Goal: Information Seeking & Learning: Learn about a topic

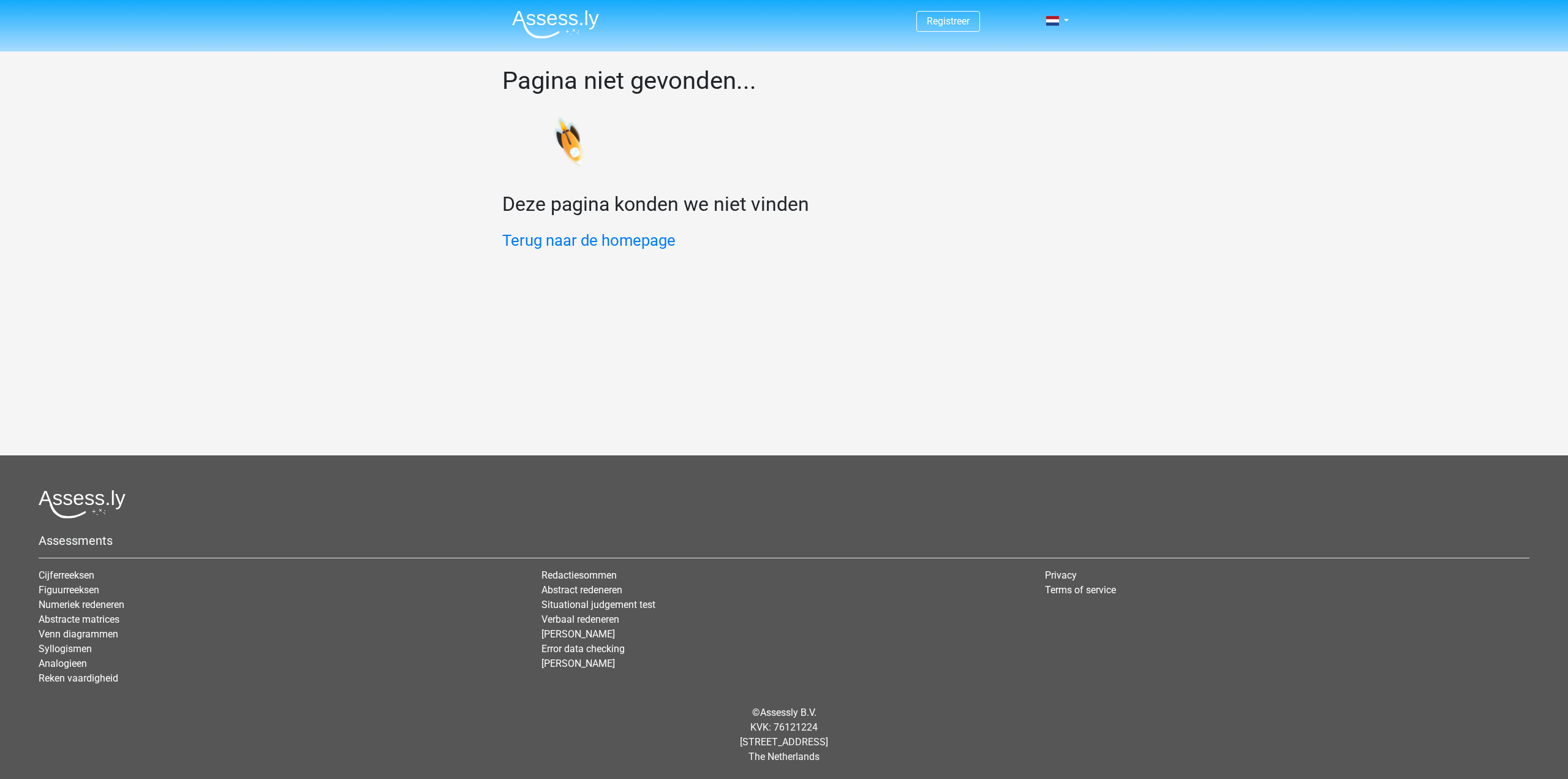
click at [542, 16] on img at bounding box center [556, 24] width 87 height 29
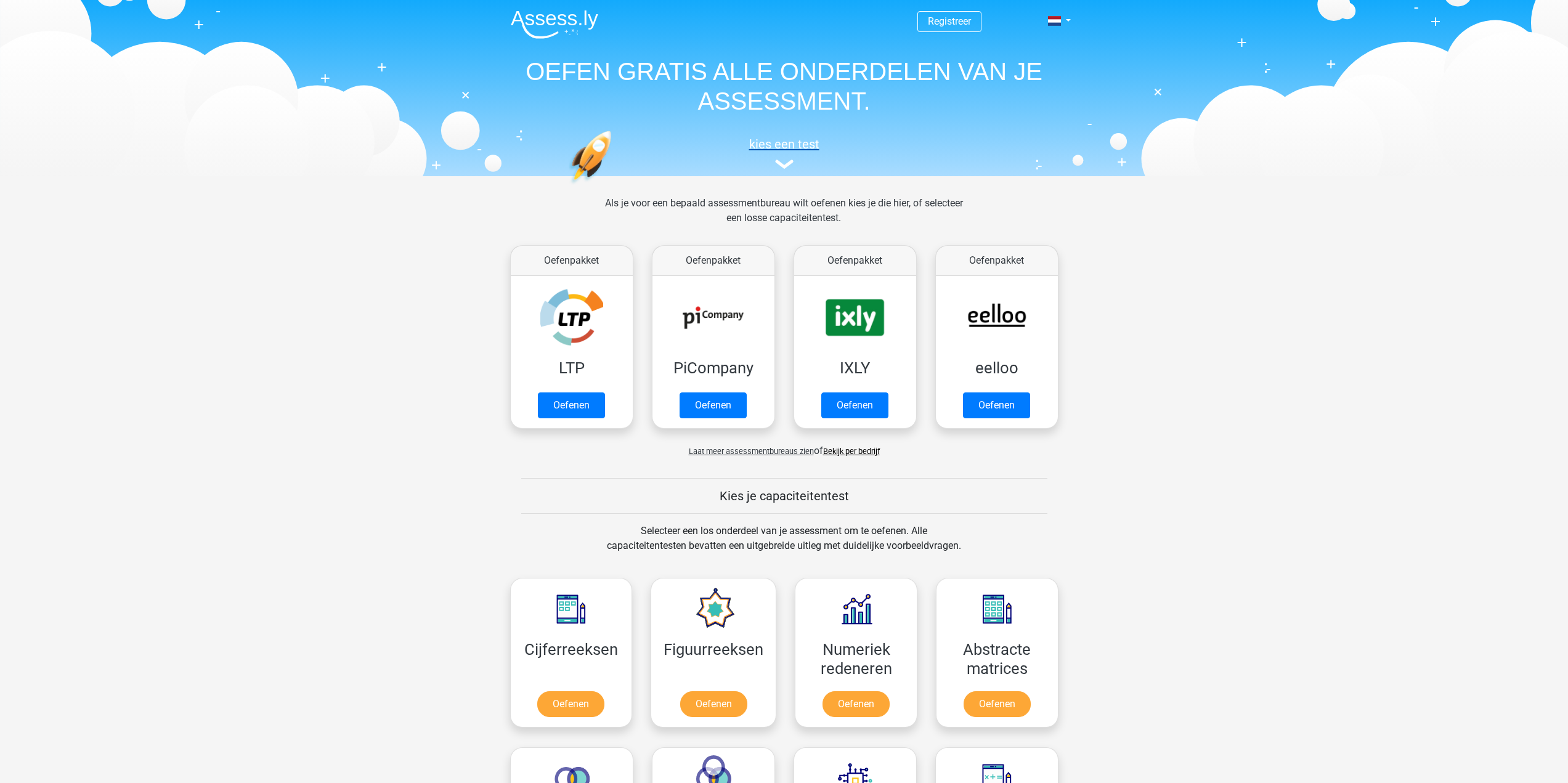
click at [779, 151] on h5 "kies een test" at bounding box center [784, 144] width 567 height 15
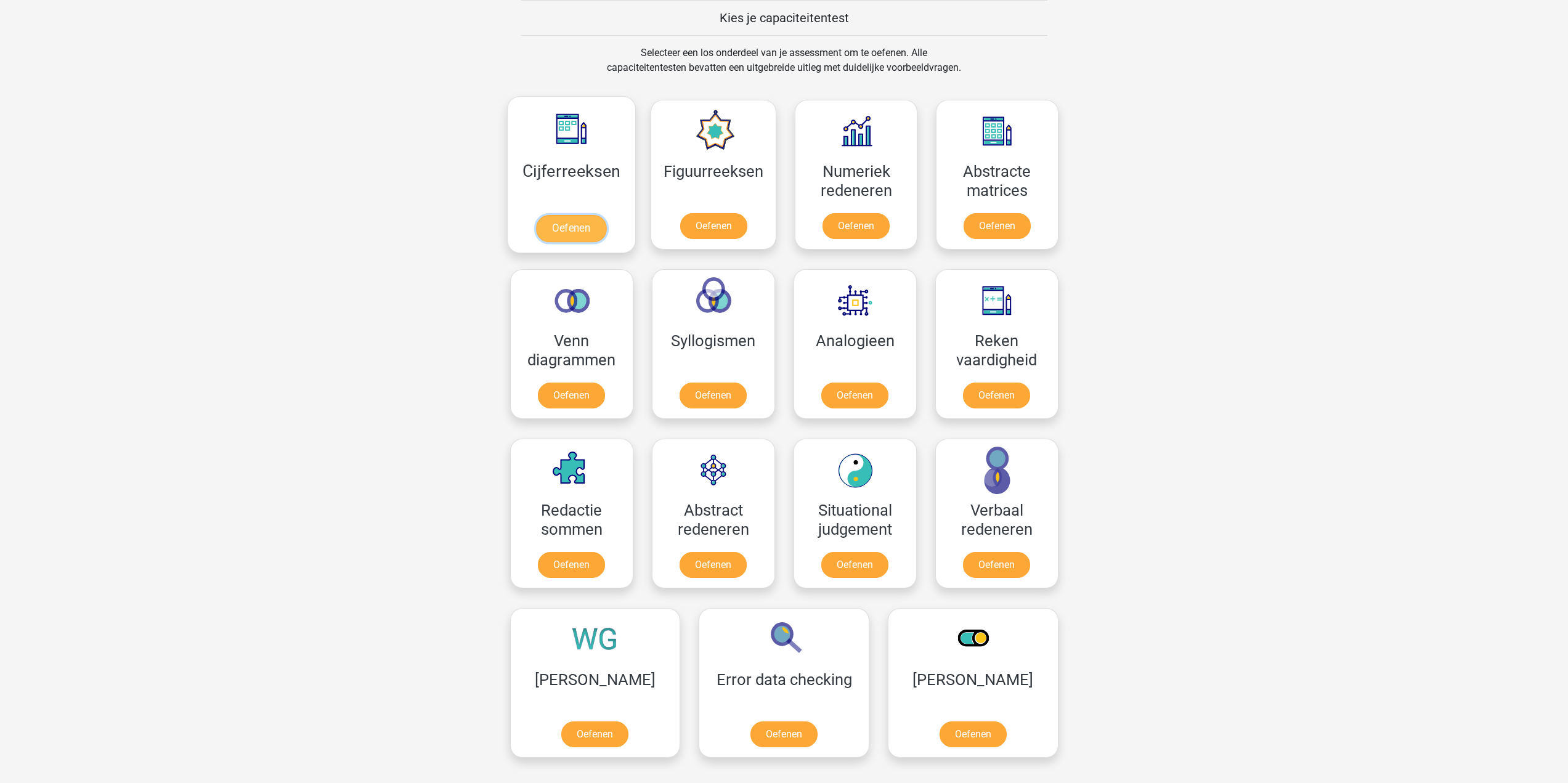
click at [584, 226] on link "Oefenen" at bounding box center [570, 228] width 70 height 27
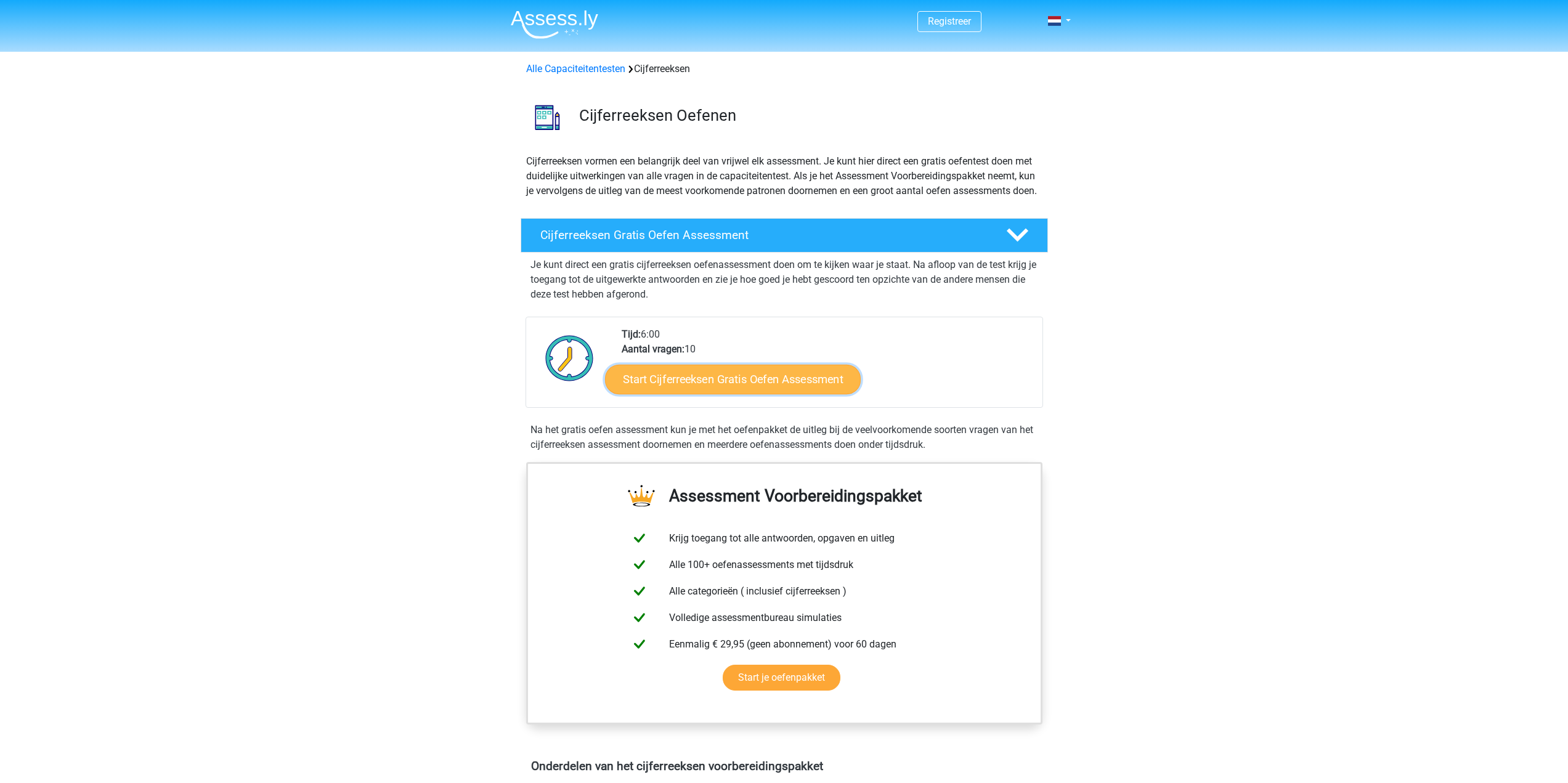
click at [755, 394] on link "Start Cijferreeksen Gratis Oefen Assessment" at bounding box center [732, 379] width 256 height 30
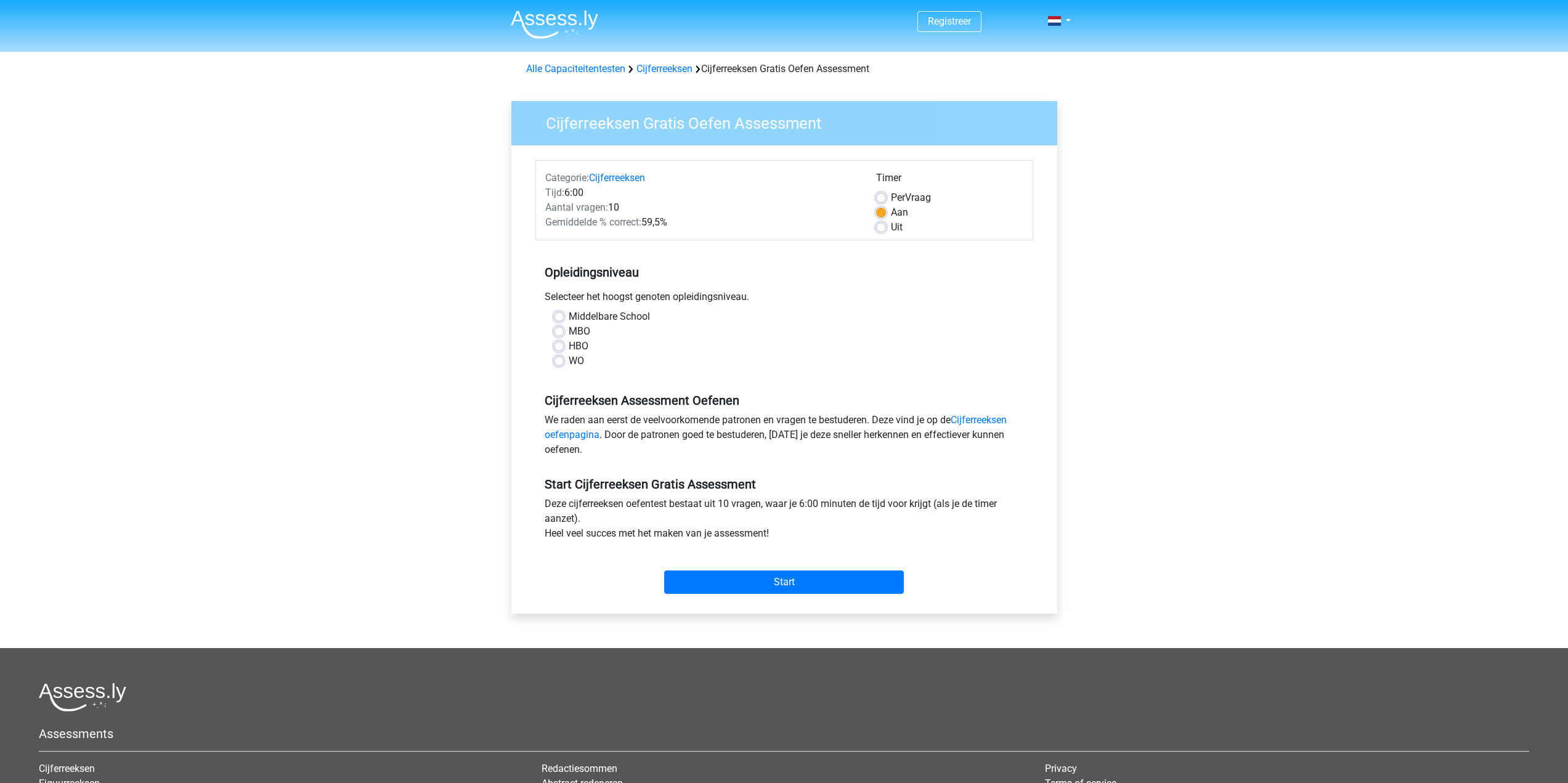
click at [569, 345] on label "HBO" at bounding box center [579, 346] width 20 height 15
click at [556, 345] on input "HBO" at bounding box center [559, 344] width 10 height 12
radio input "true"
click at [799, 578] on input "Start" at bounding box center [784, 582] width 240 height 23
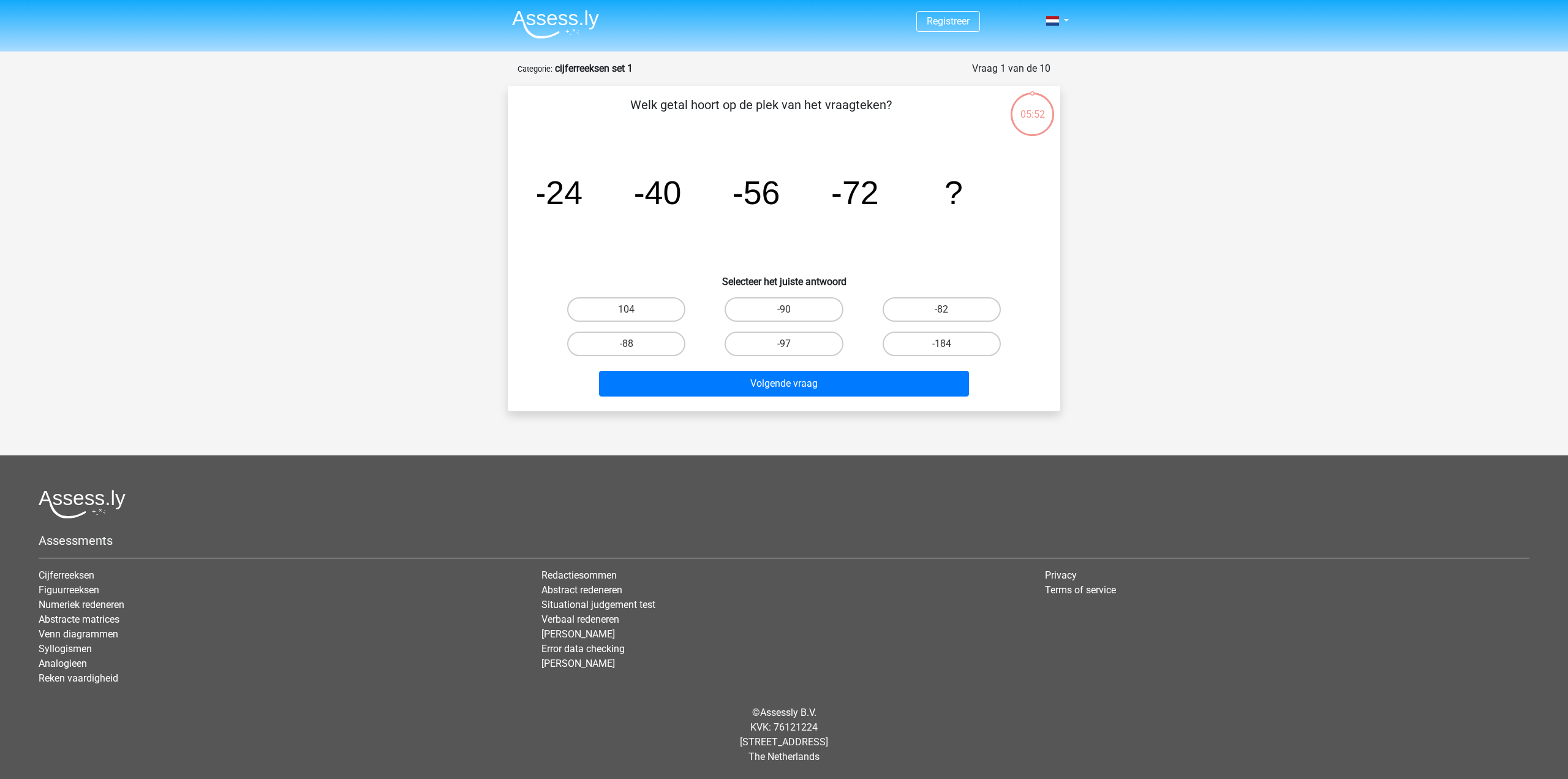
click at [632, 343] on input "-88" at bounding box center [631, 347] width 8 height 8
radio input "true"
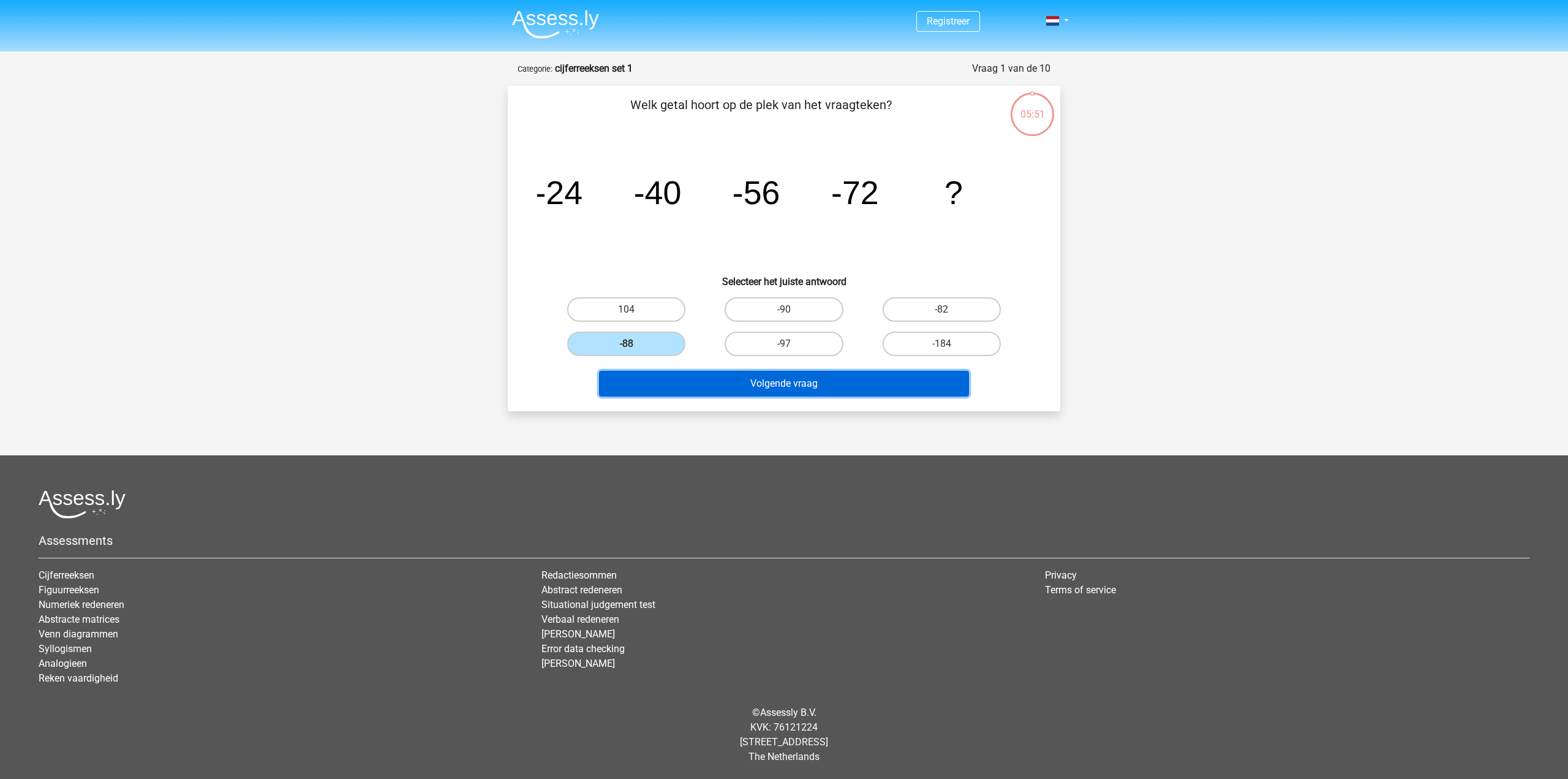
click at [788, 381] on button "Volgende vraag" at bounding box center [784, 383] width 370 height 25
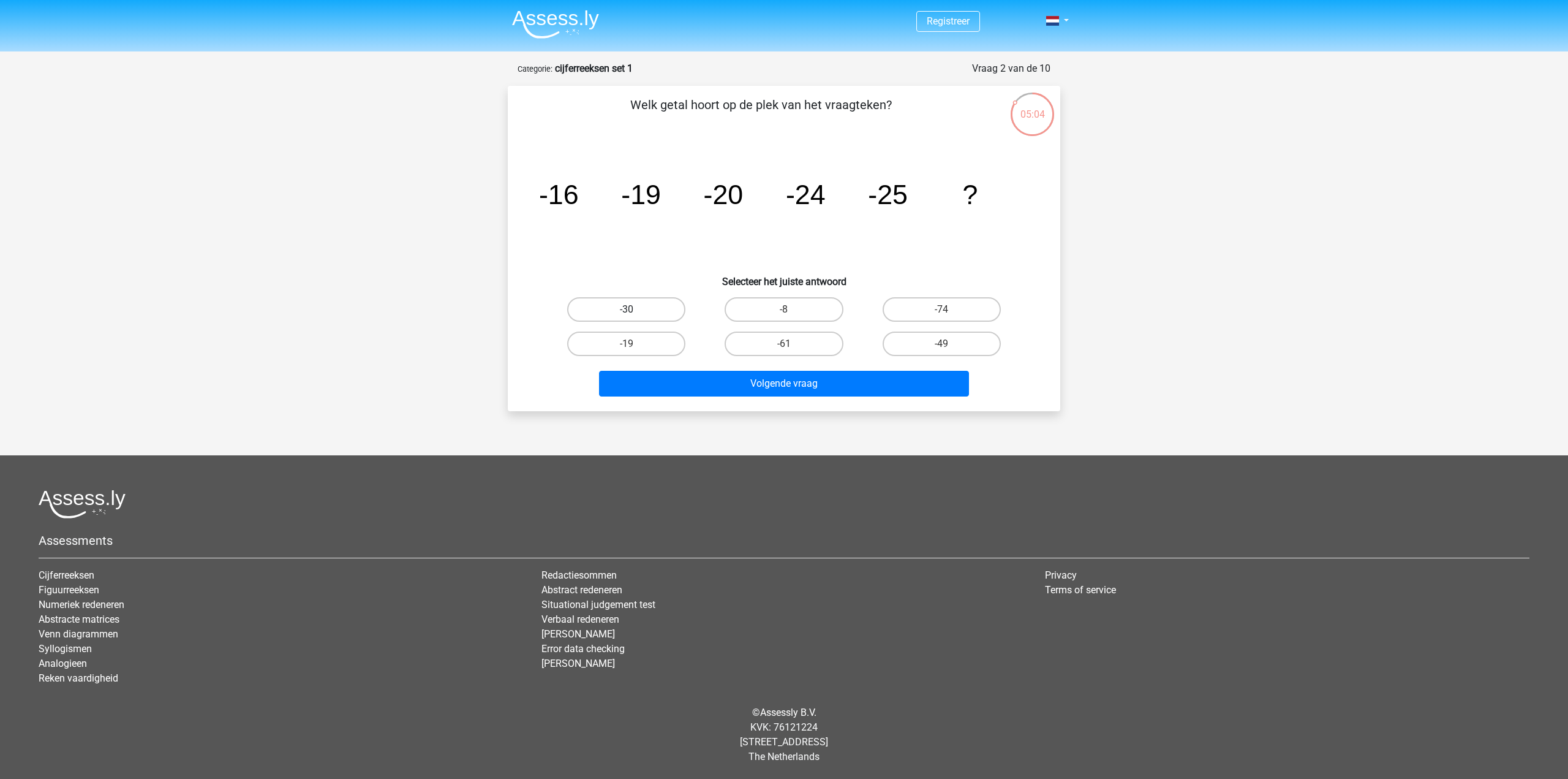
click at [646, 306] on label "-30" at bounding box center [626, 310] width 118 height 25
click at [635, 310] on input "-30" at bounding box center [631, 314] width 8 height 8
radio input "true"
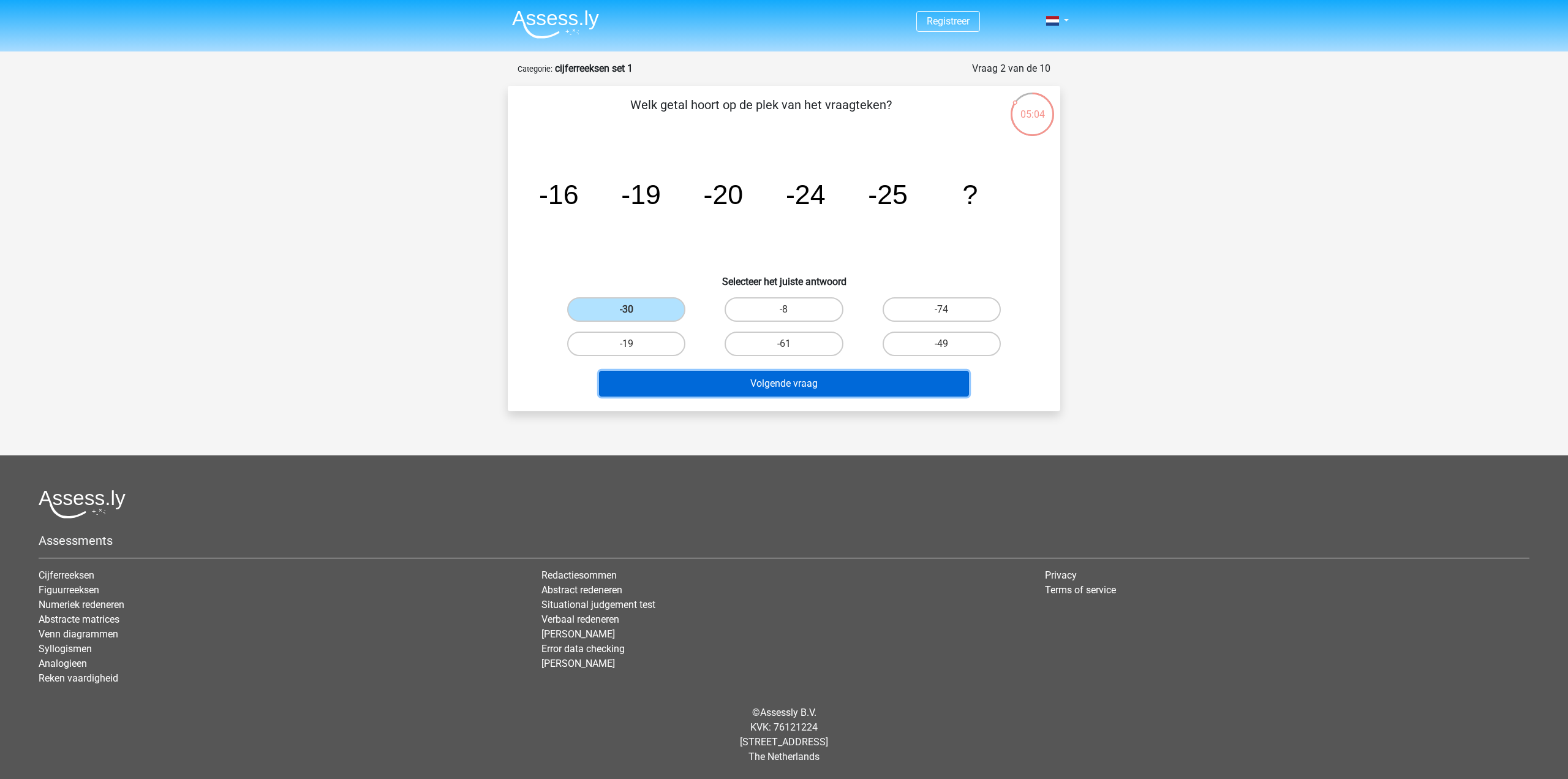
click at [774, 379] on button "Volgende vraag" at bounding box center [784, 383] width 370 height 25
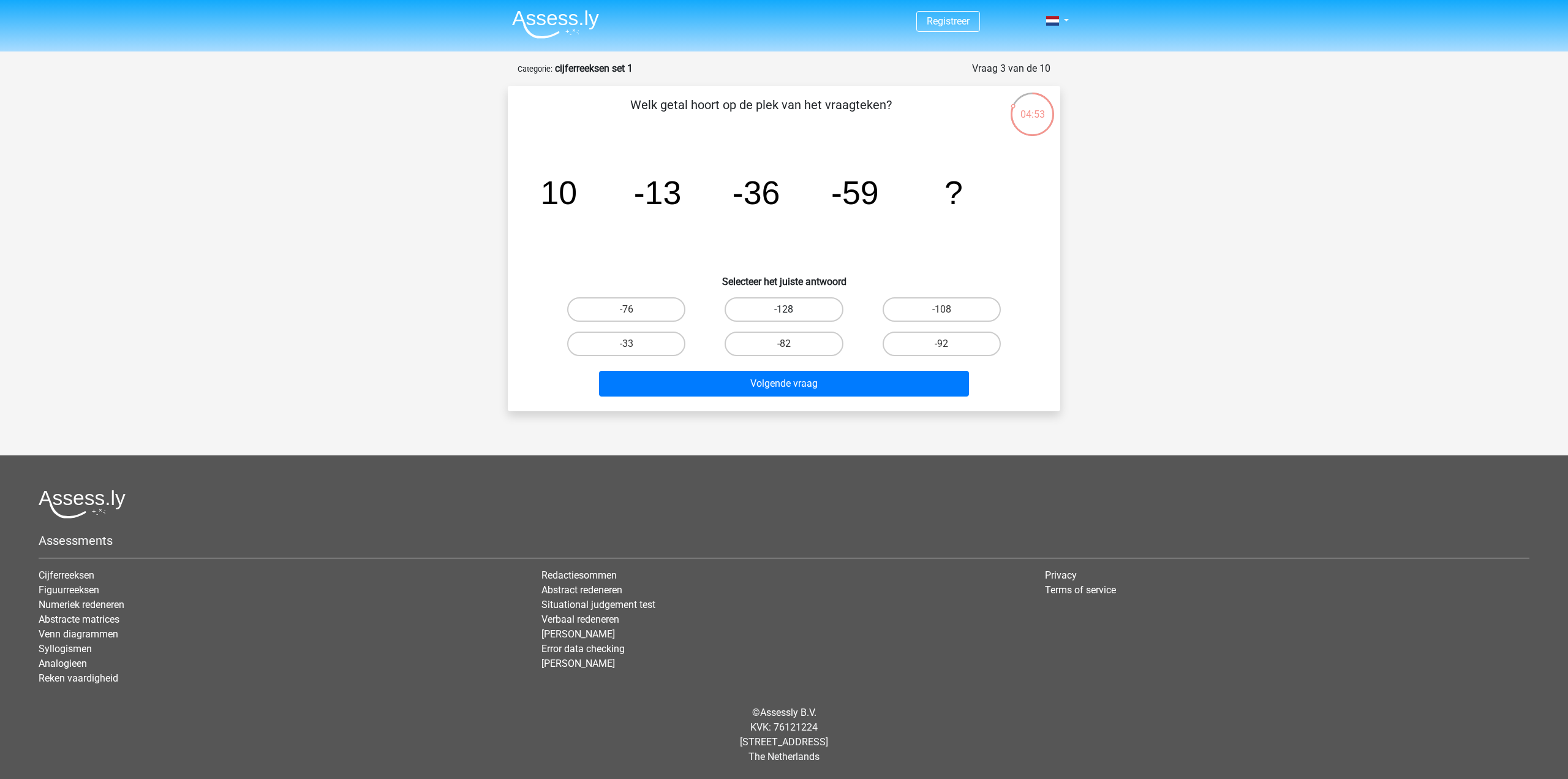
click at [799, 315] on label "-128" at bounding box center [784, 310] width 118 height 25
click at [792, 315] on input "-128" at bounding box center [788, 314] width 8 height 8
radio input "true"
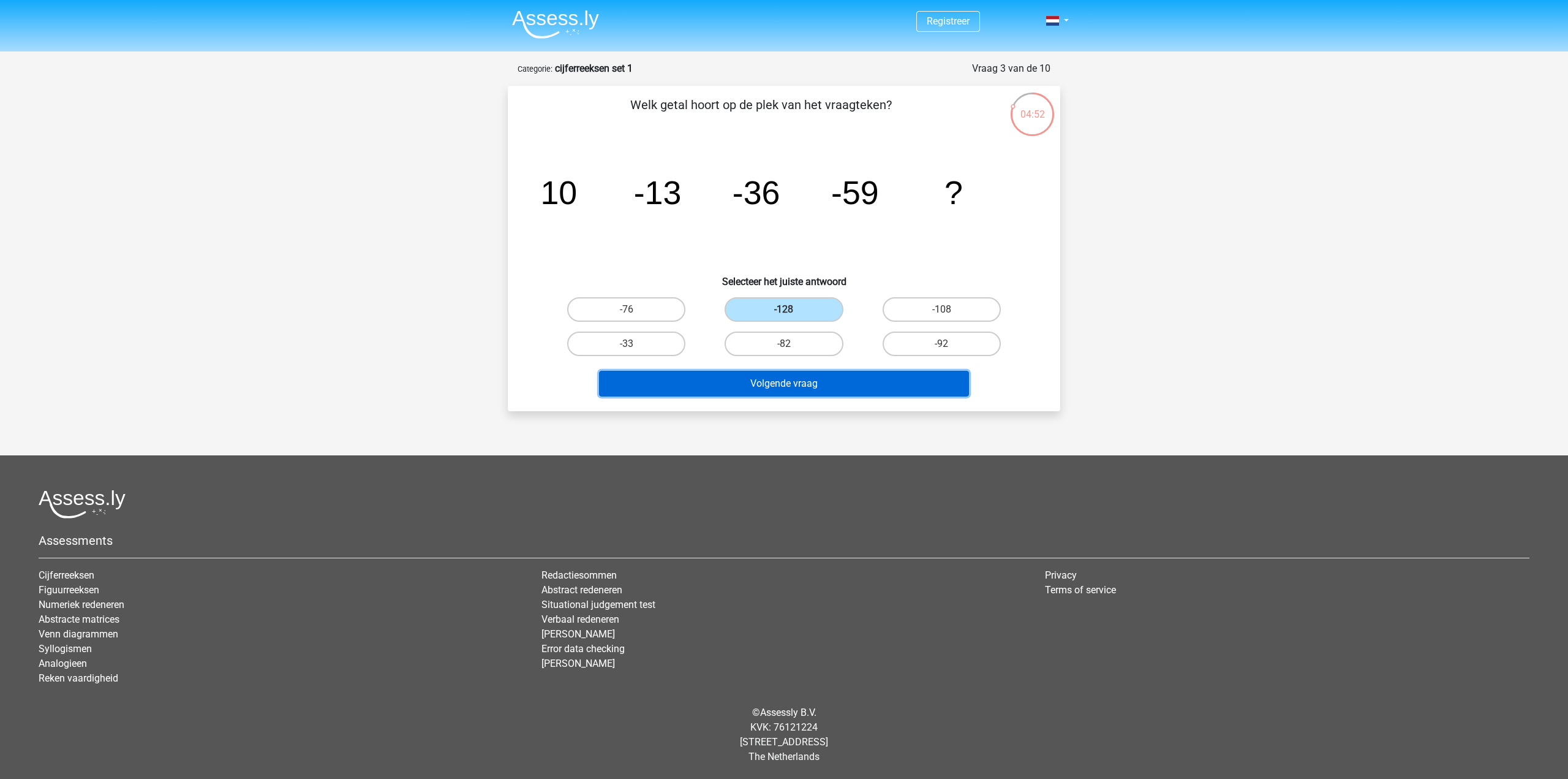
click at [823, 379] on button "Volgende vraag" at bounding box center [784, 383] width 370 height 25
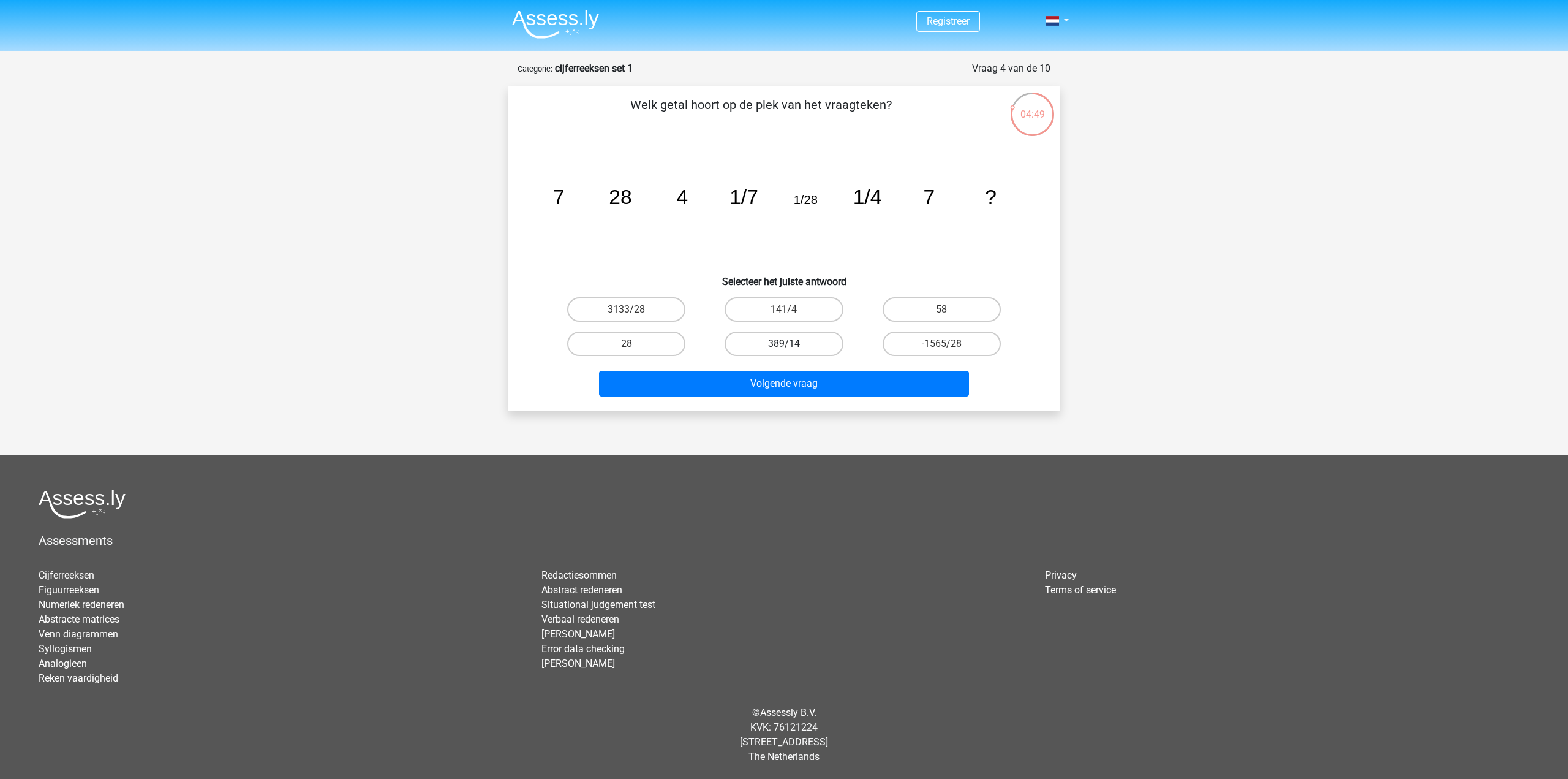
click at [780, 343] on label "389/14" at bounding box center [784, 344] width 118 height 25
click at [784, 343] on input "389/14" at bounding box center [788, 347] width 8 height 8
radio input "true"
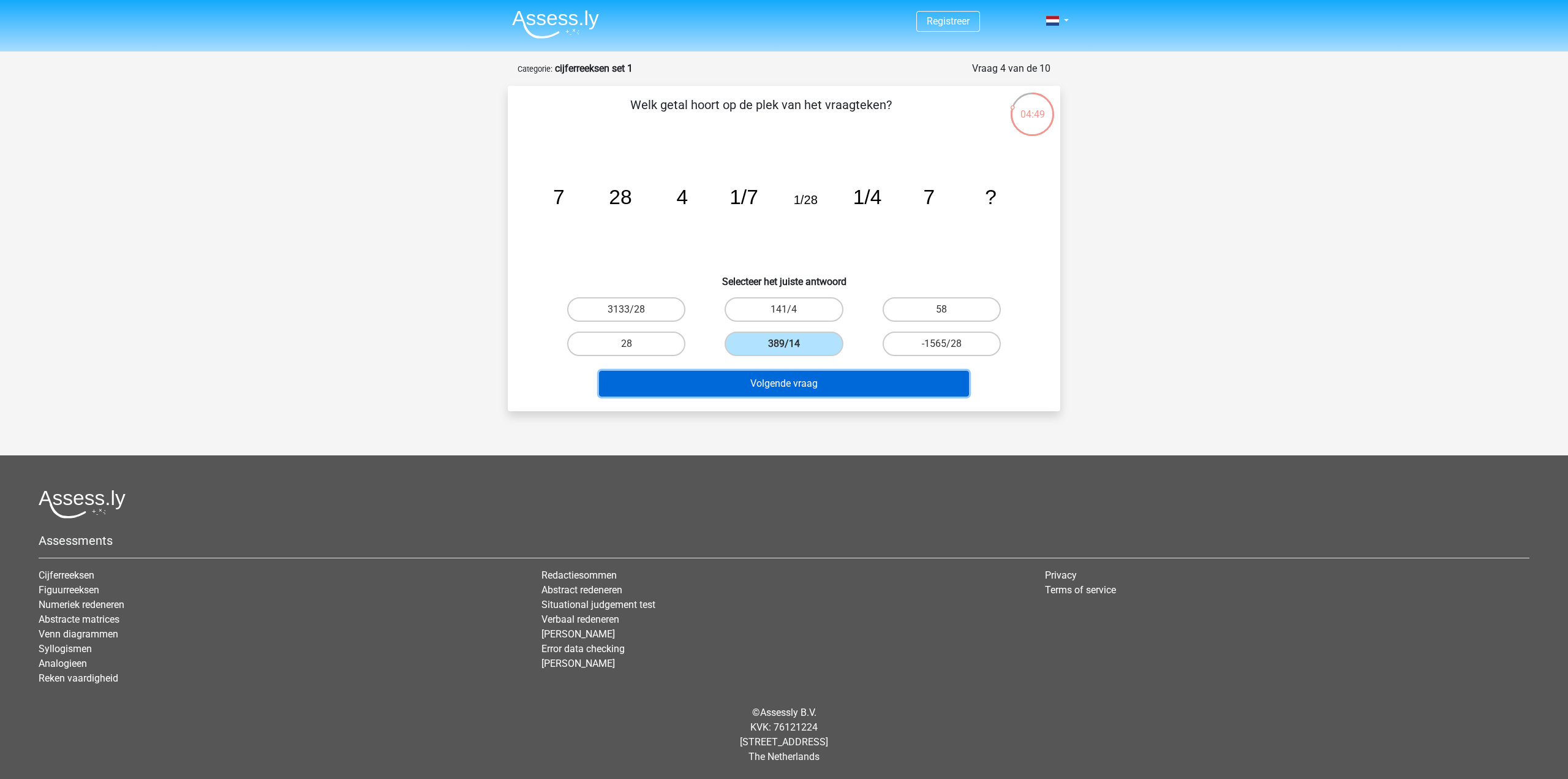
click at [788, 380] on button "Volgende vraag" at bounding box center [784, 383] width 370 height 25
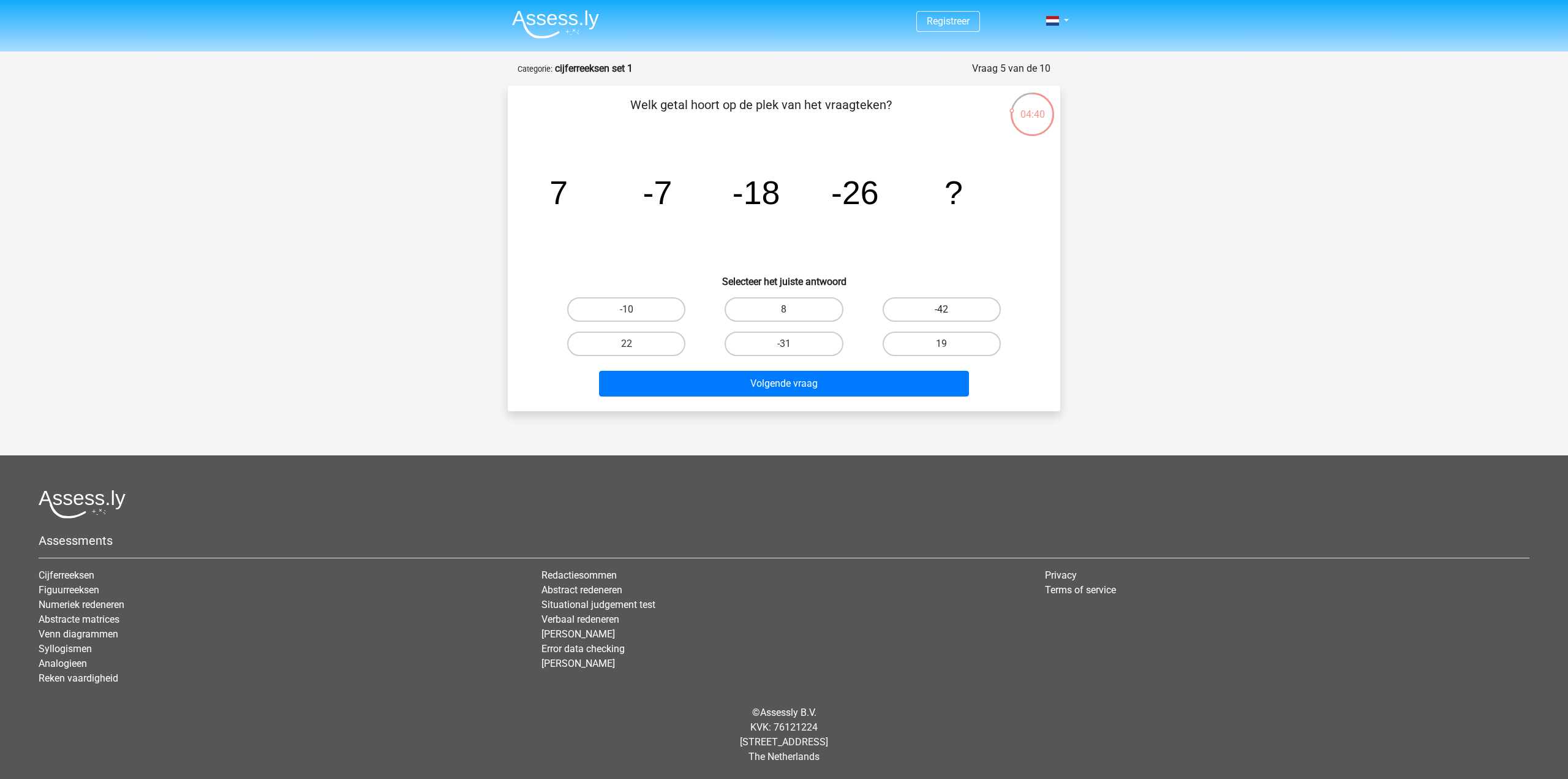
click at [963, 311] on label "-42" at bounding box center [941, 310] width 118 height 25
click at [949, 311] on input "-42" at bounding box center [945, 314] width 8 height 8
radio input "true"
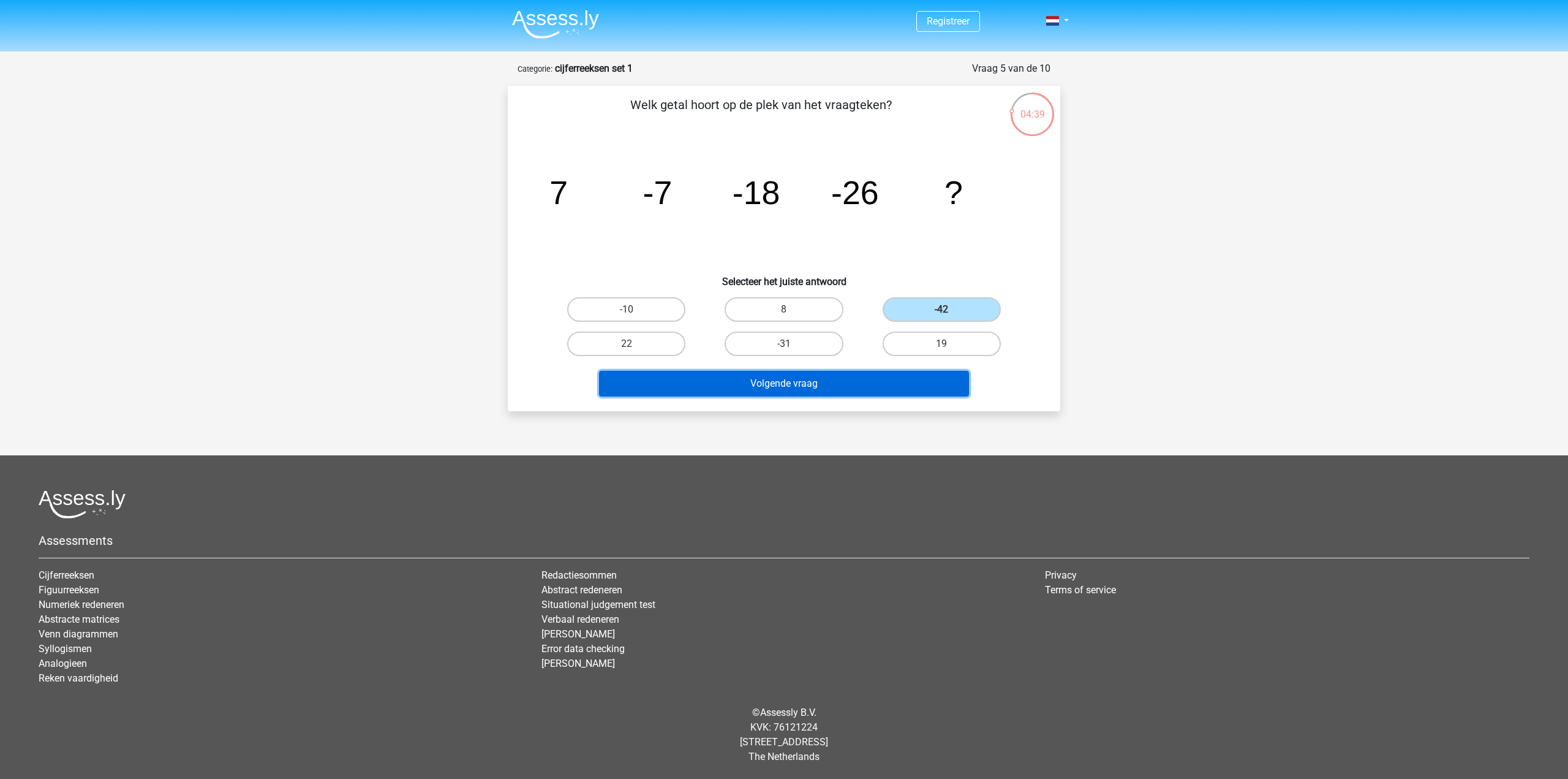
click at [894, 380] on button "Volgende vraag" at bounding box center [784, 383] width 370 height 25
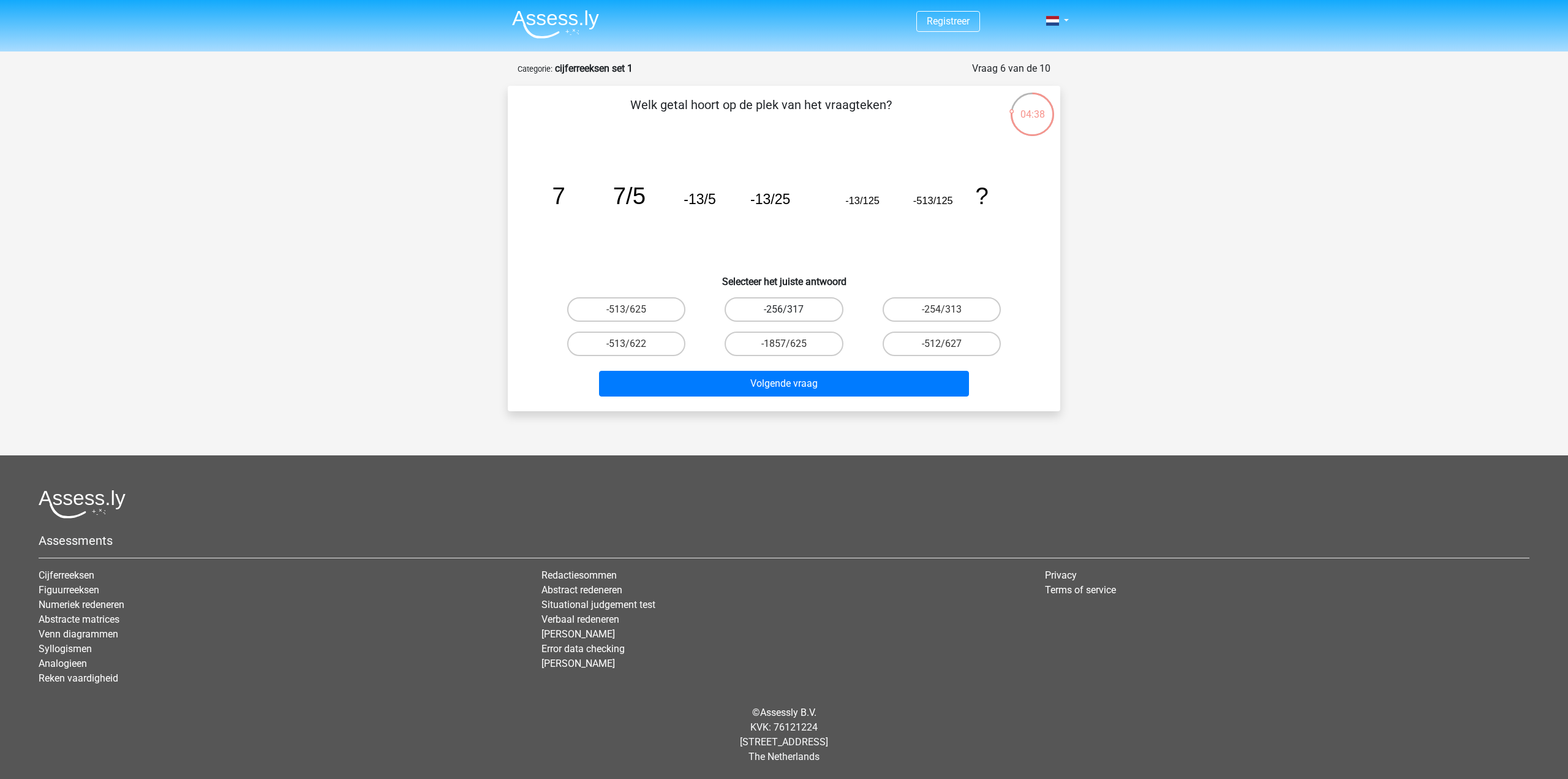
click at [808, 307] on label "-256/317" at bounding box center [784, 310] width 118 height 25
click at [792, 310] on input "-256/317" at bounding box center [788, 314] width 8 height 8
radio input "true"
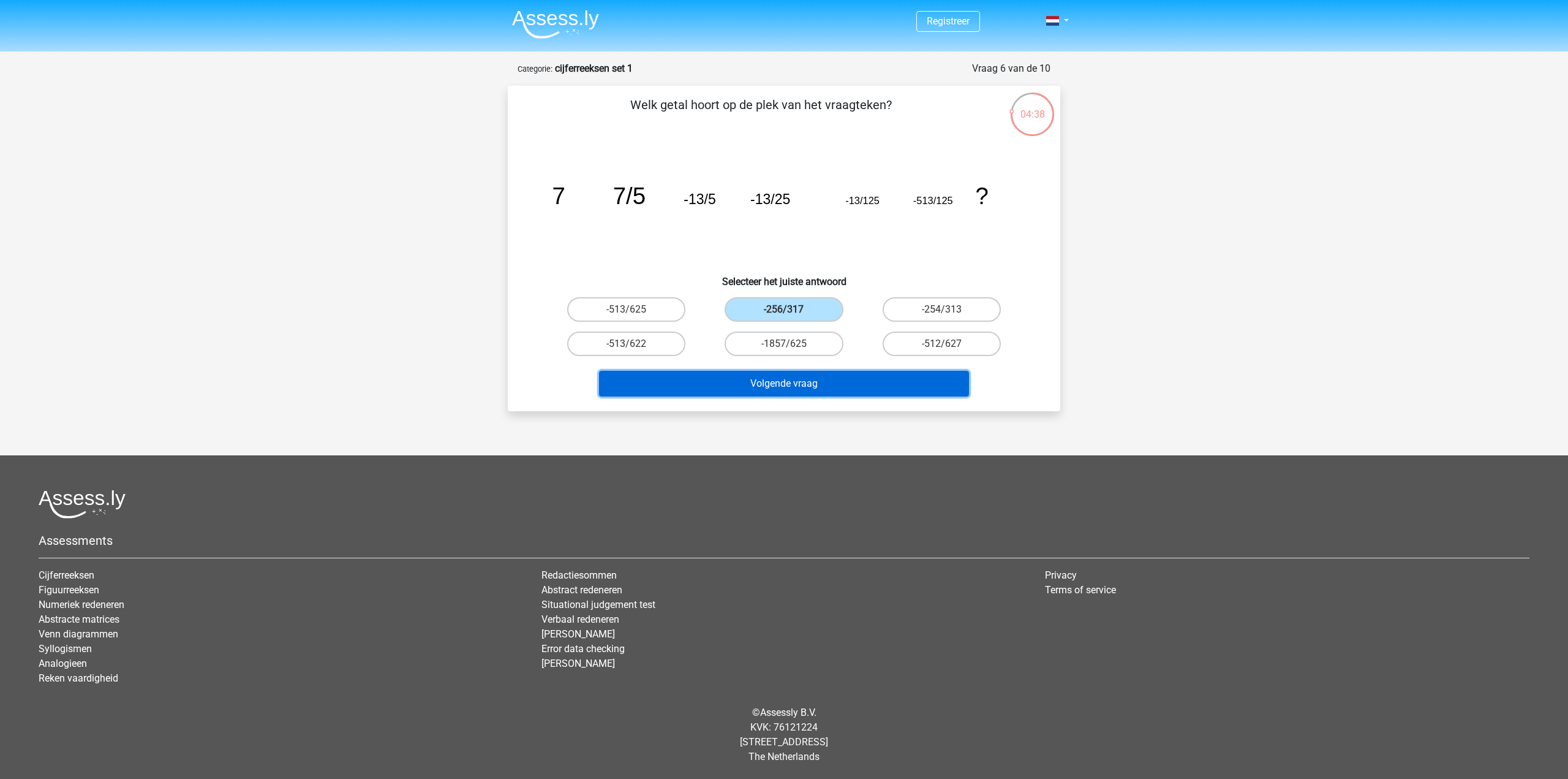
click at [796, 381] on button "Volgende vraag" at bounding box center [784, 383] width 370 height 25
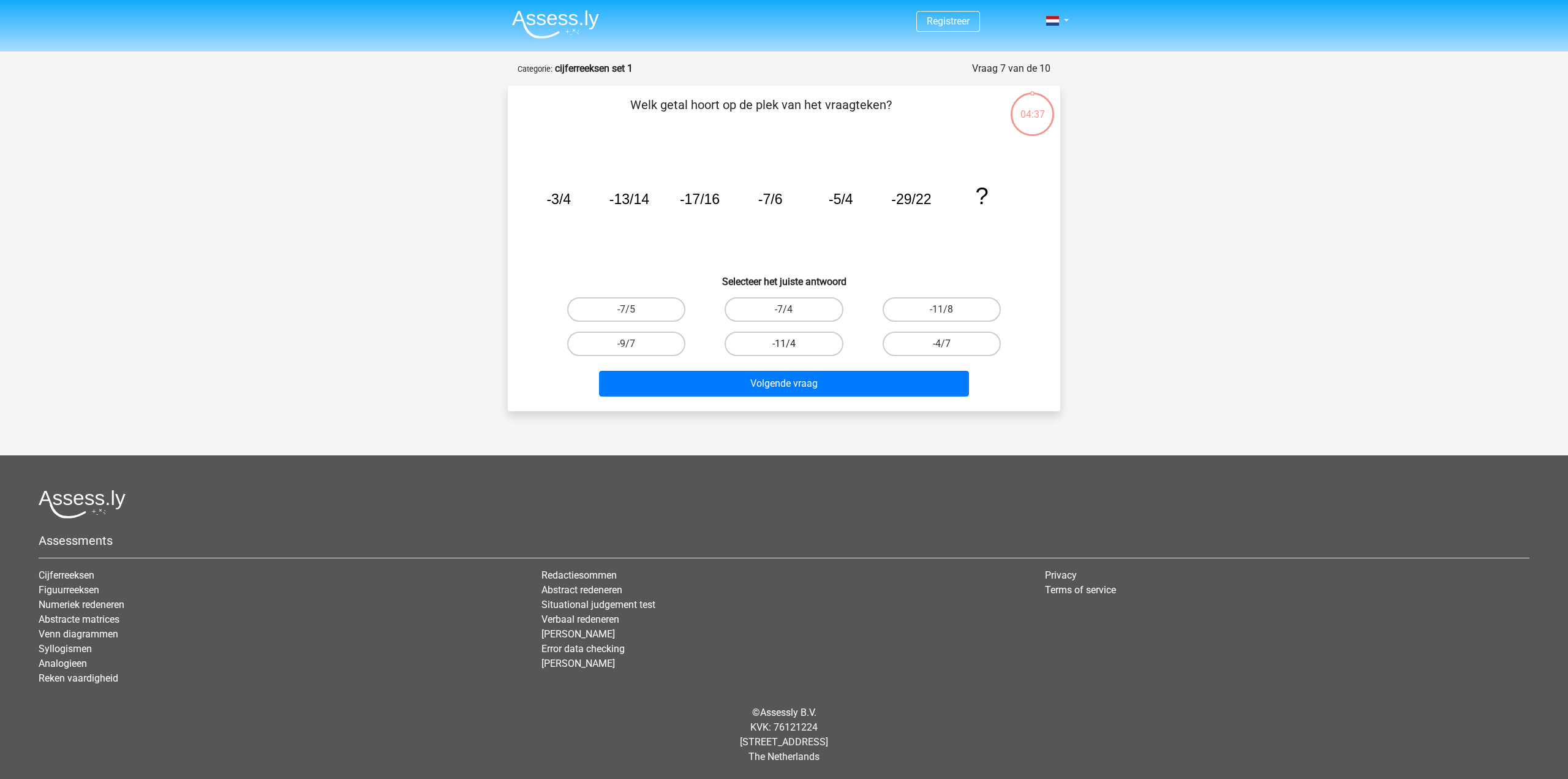
click at [811, 347] on label "-11/4" at bounding box center [784, 344] width 118 height 25
click at [792, 347] on input "-11/4" at bounding box center [788, 347] width 8 height 8
radio input "true"
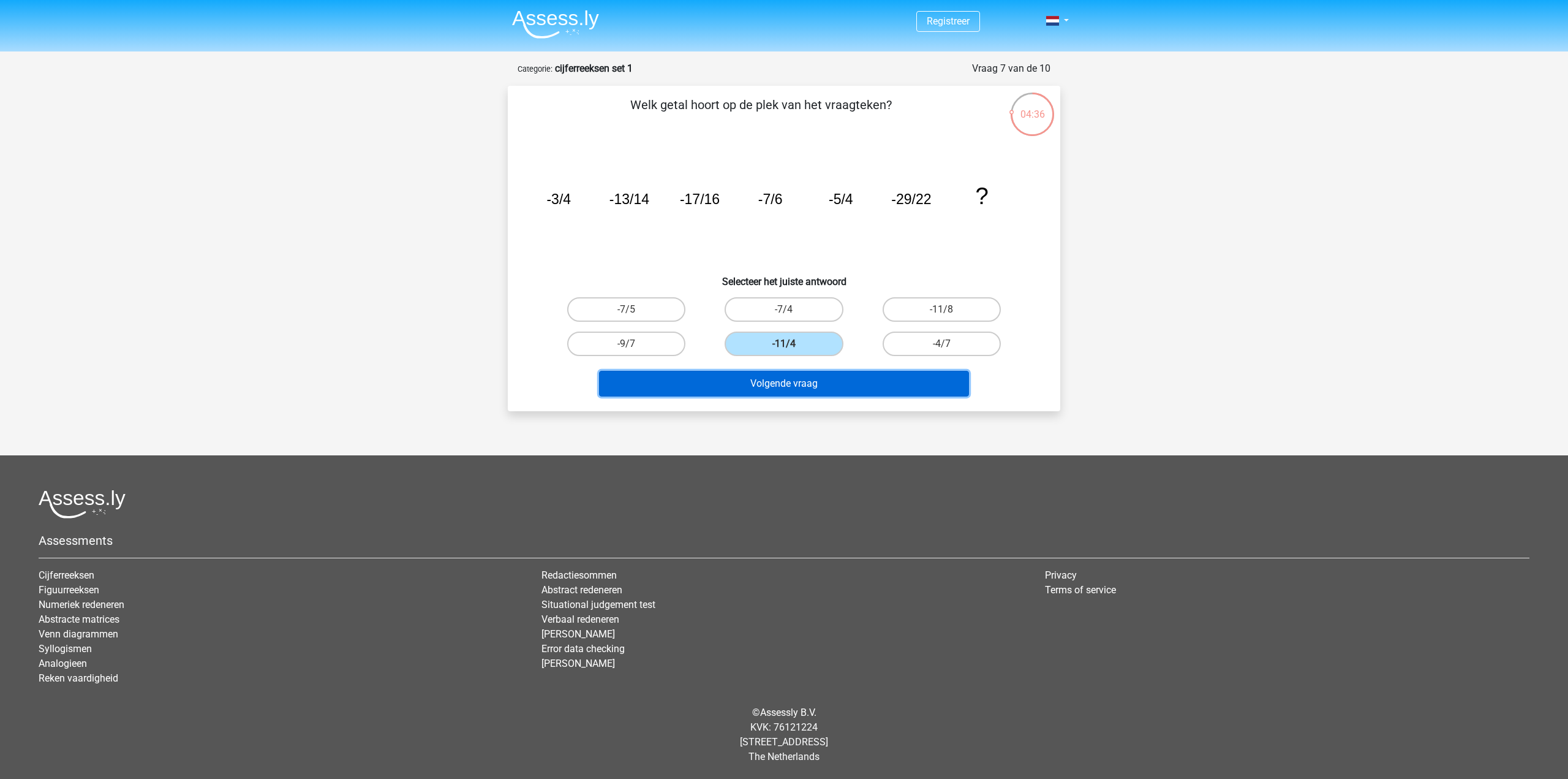
click at [814, 372] on button "Volgende vraag" at bounding box center [784, 383] width 370 height 25
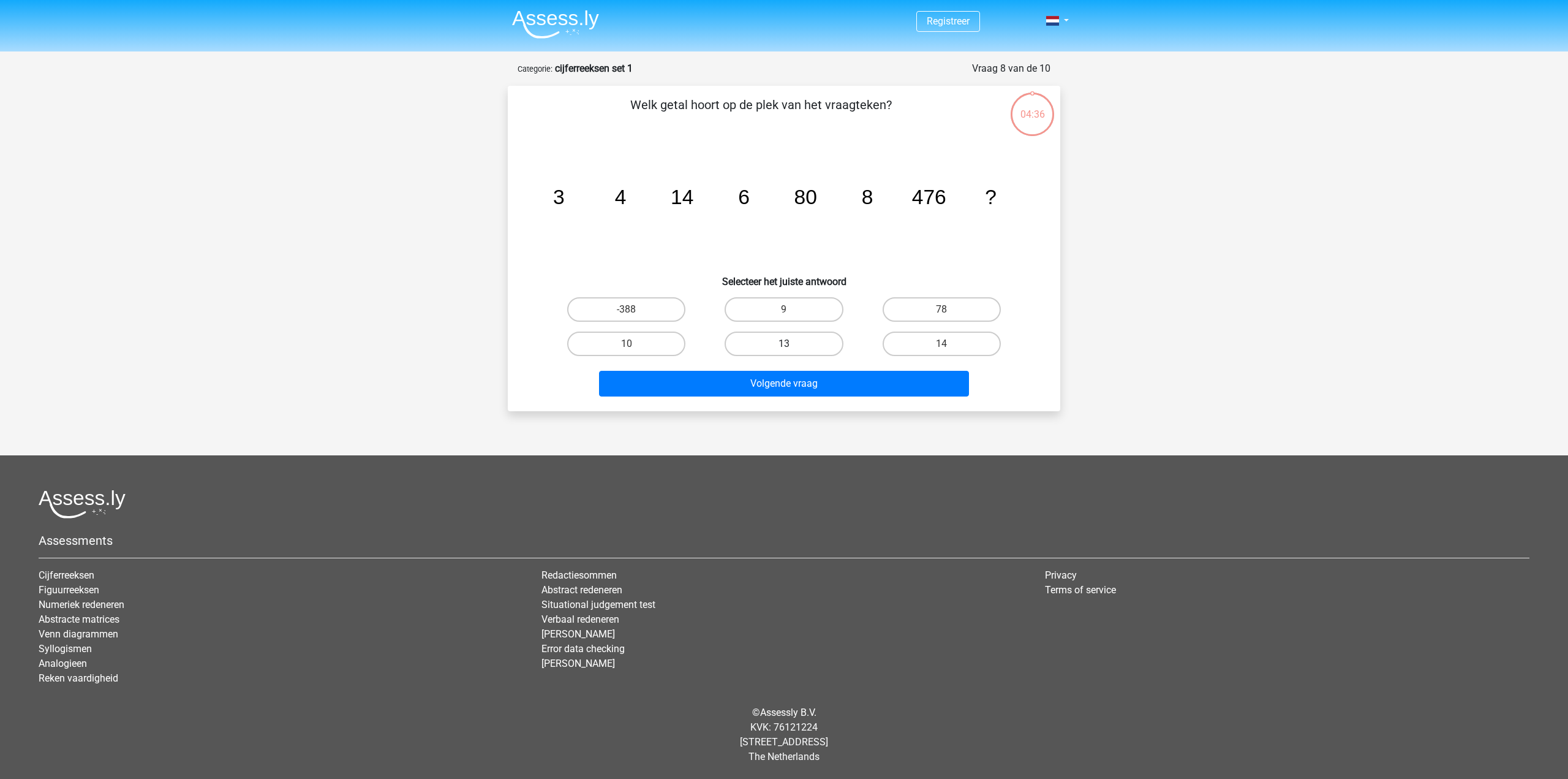
click at [816, 349] on label "13" at bounding box center [784, 344] width 118 height 25
click at [792, 349] on input "13" at bounding box center [788, 347] width 8 height 8
radio input "true"
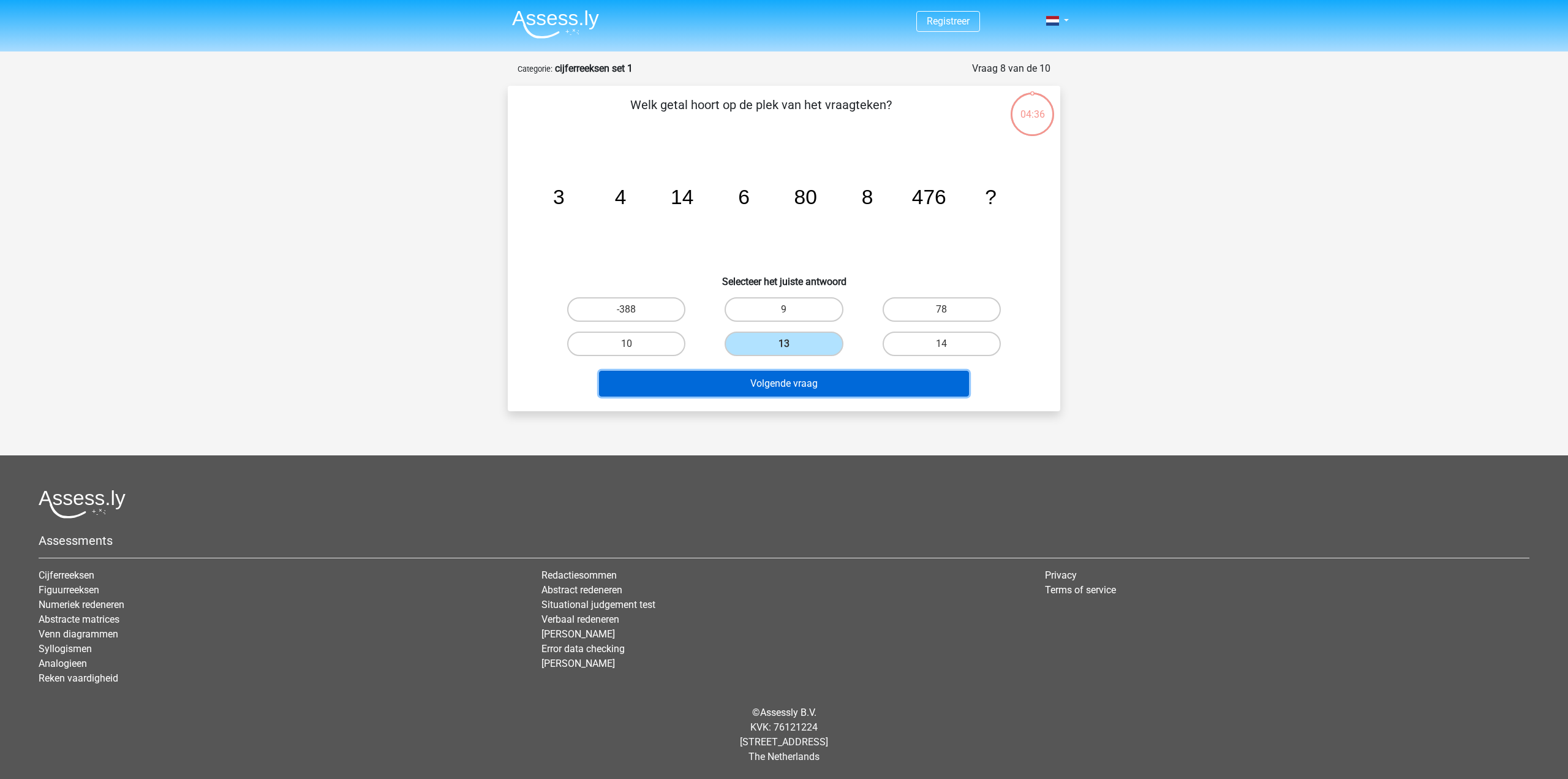
click at [825, 385] on button "Volgende vraag" at bounding box center [784, 383] width 370 height 25
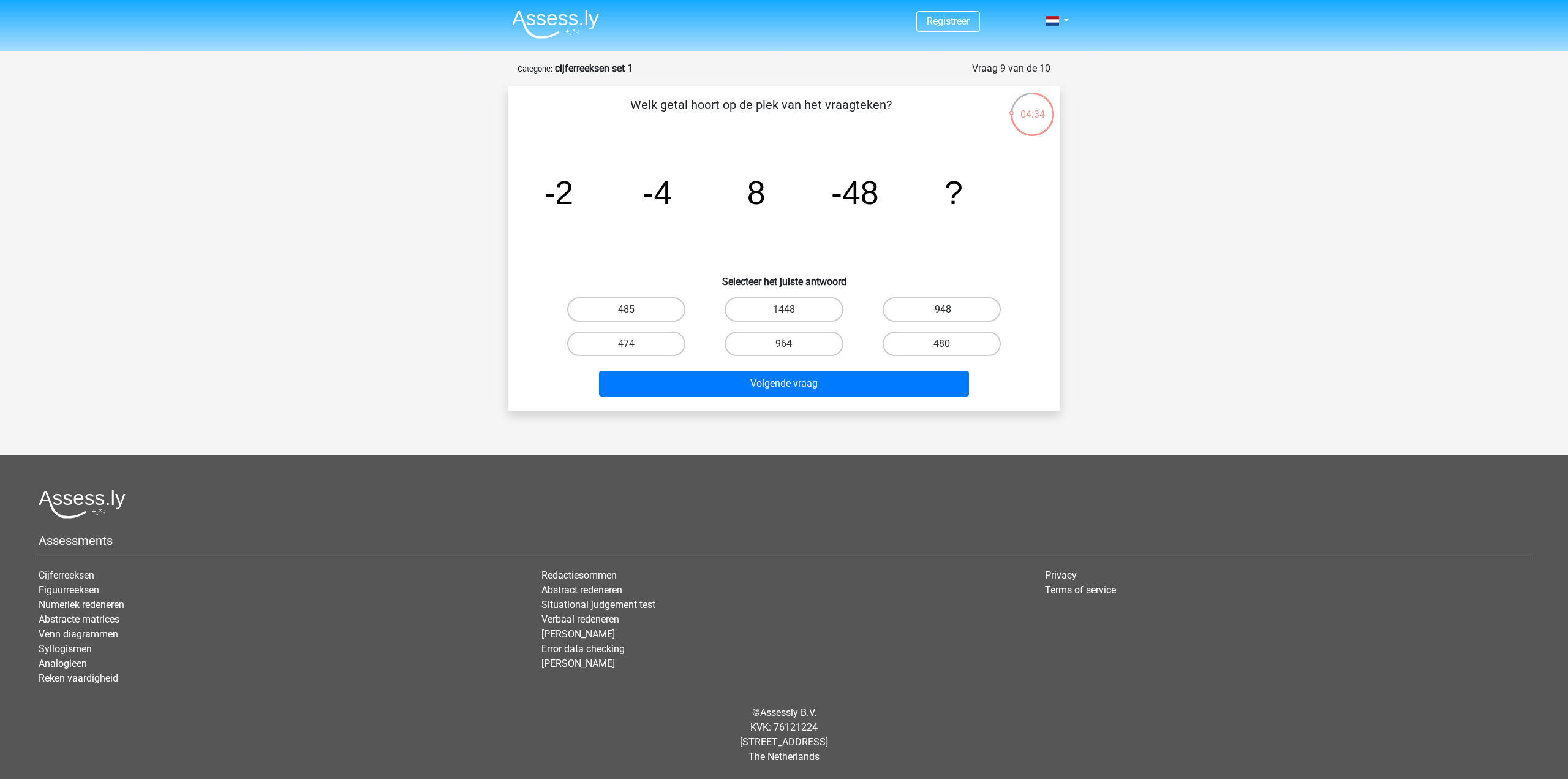
click at [949, 303] on label "-948" at bounding box center [941, 310] width 118 height 25
click at [949, 310] on input "-948" at bounding box center [945, 314] width 8 height 8
radio input "true"
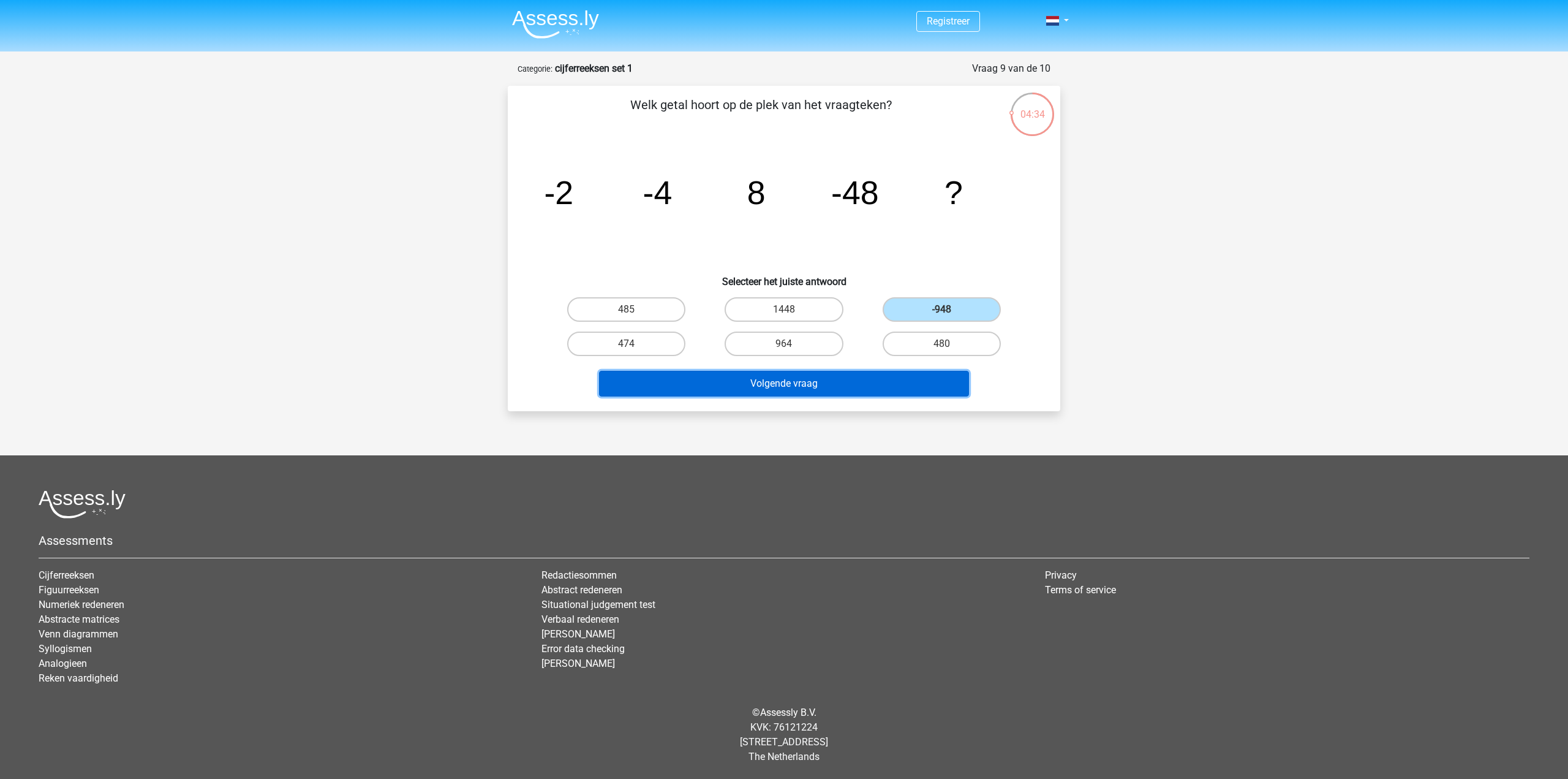
click at [901, 379] on button "Volgende vraag" at bounding box center [784, 383] width 370 height 25
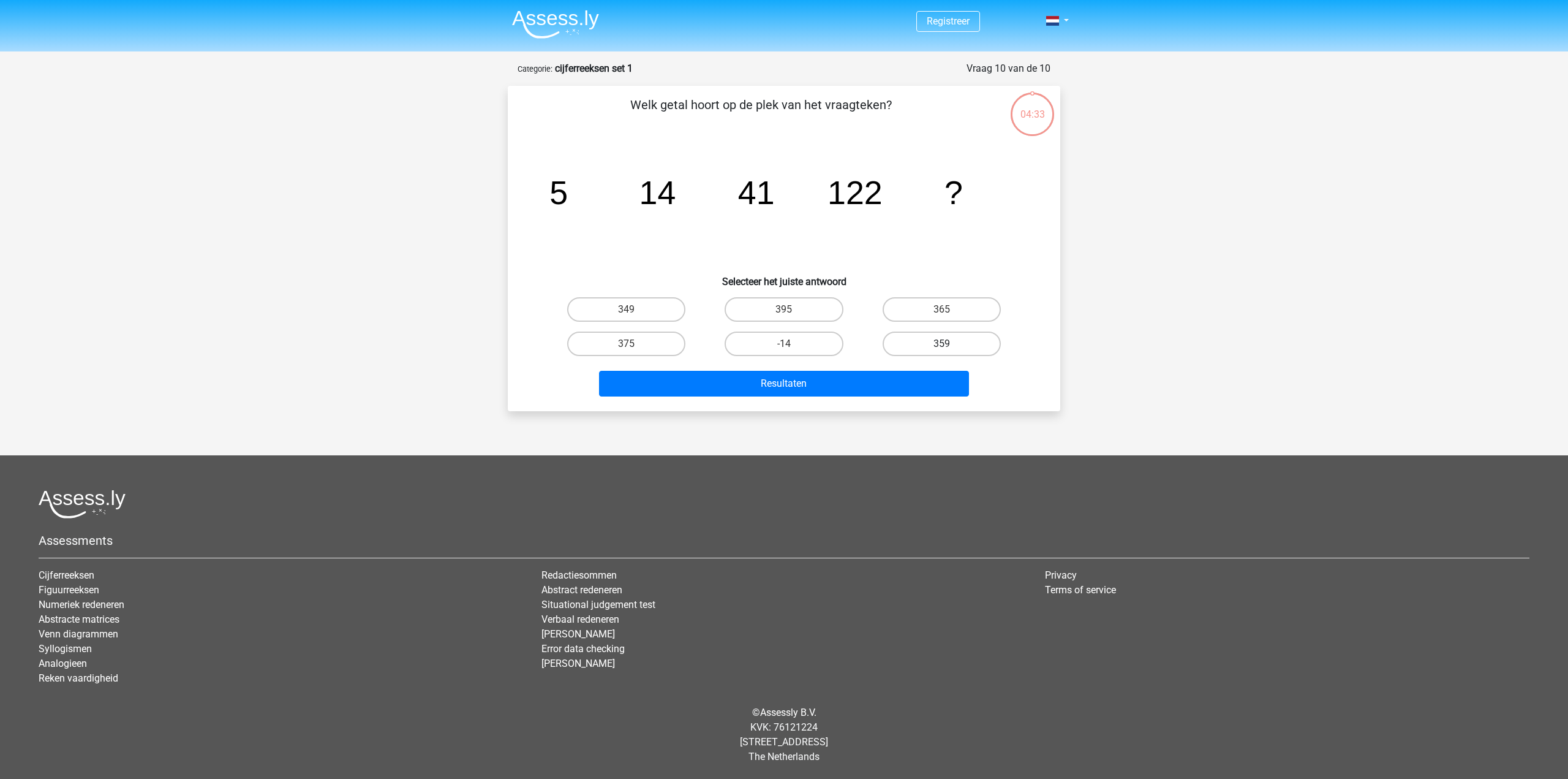
click at [928, 340] on label "359" at bounding box center [941, 344] width 118 height 25
click at [941, 343] on input "359" at bounding box center [945, 347] width 8 height 8
radio input "true"
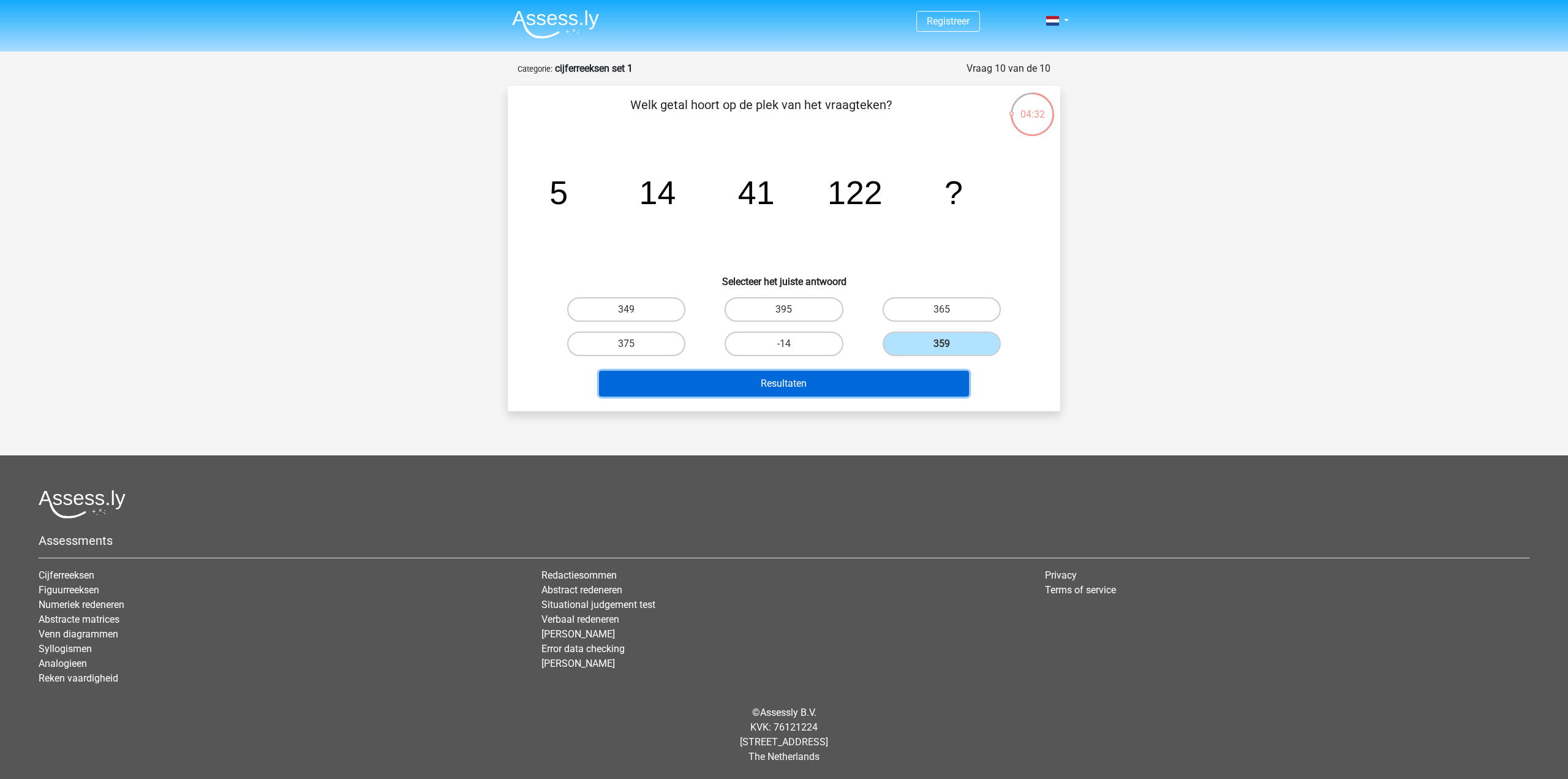
click at [899, 381] on button "Resultaten" at bounding box center [784, 383] width 370 height 25
